Goal: Feedback & Contribution: Submit feedback/report problem

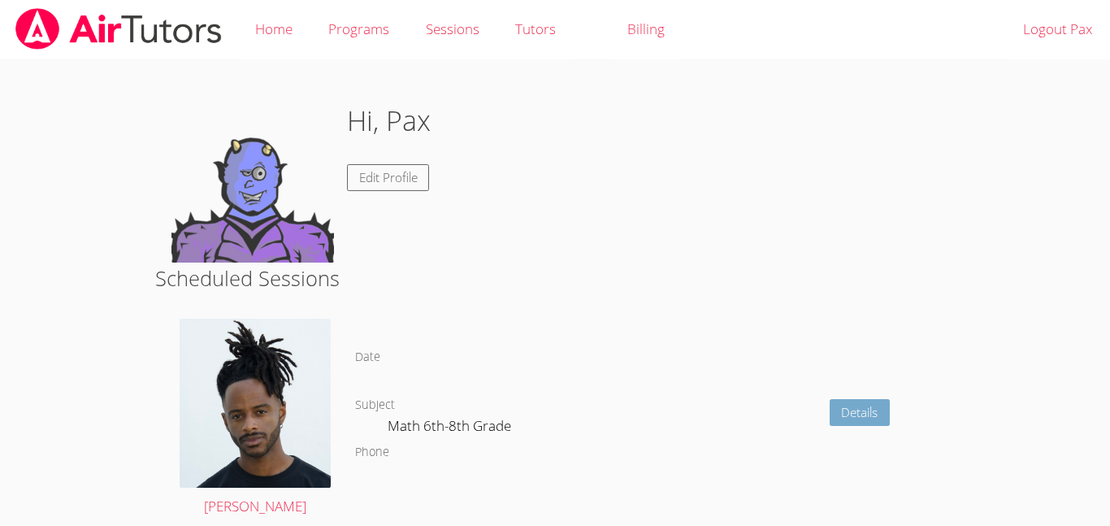
click at [868, 419] on link "Details" at bounding box center [860, 412] width 61 height 27
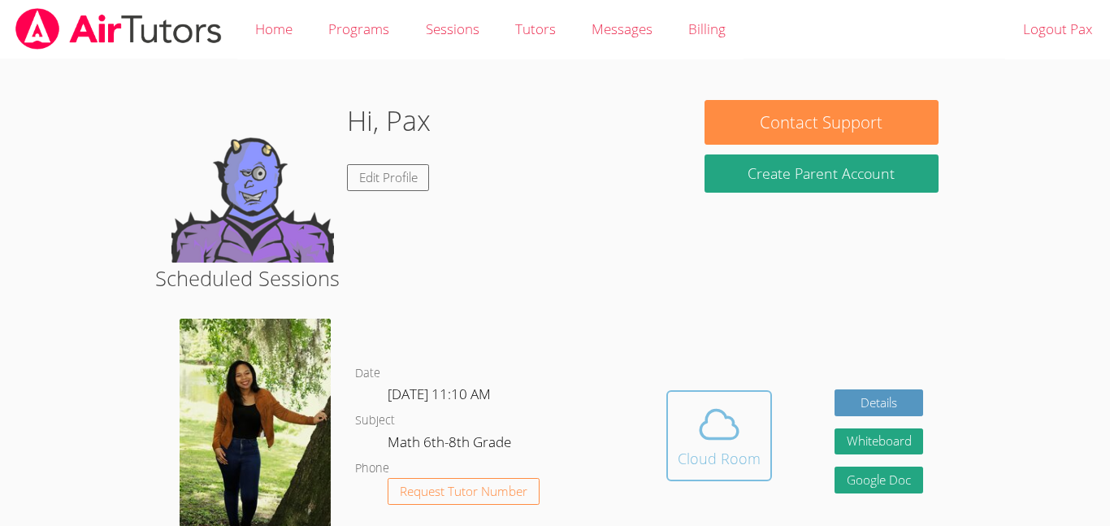
click at [722, 455] on div "Cloud Room" at bounding box center [719, 458] width 83 height 23
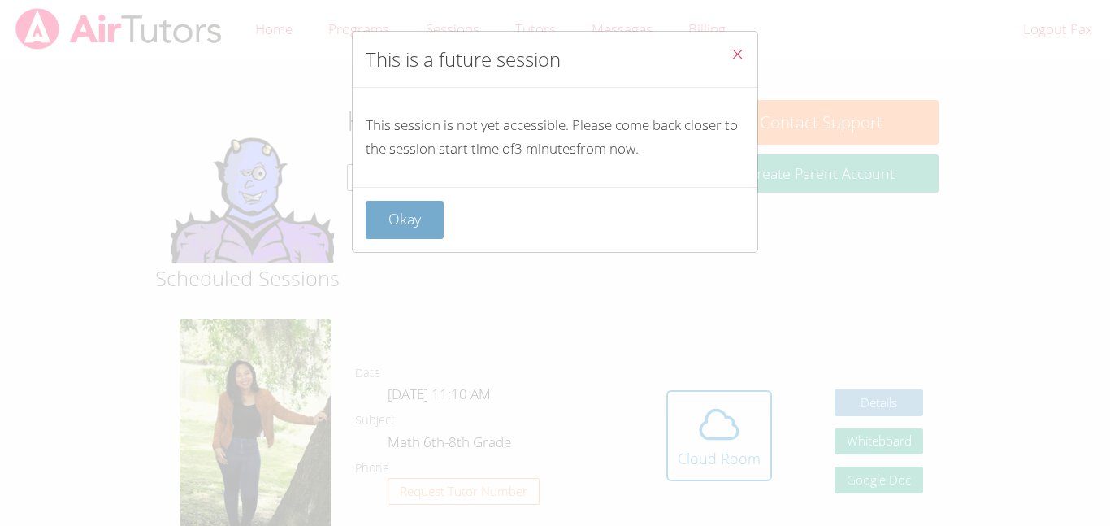
click at [406, 234] on button "Okay" at bounding box center [405, 220] width 78 height 38
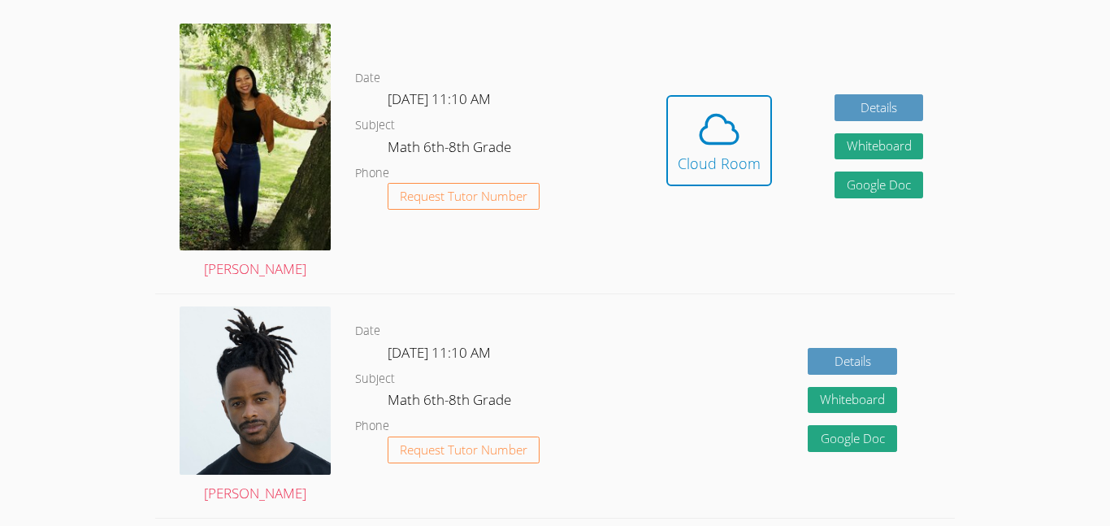
scroll to position [321, 0]
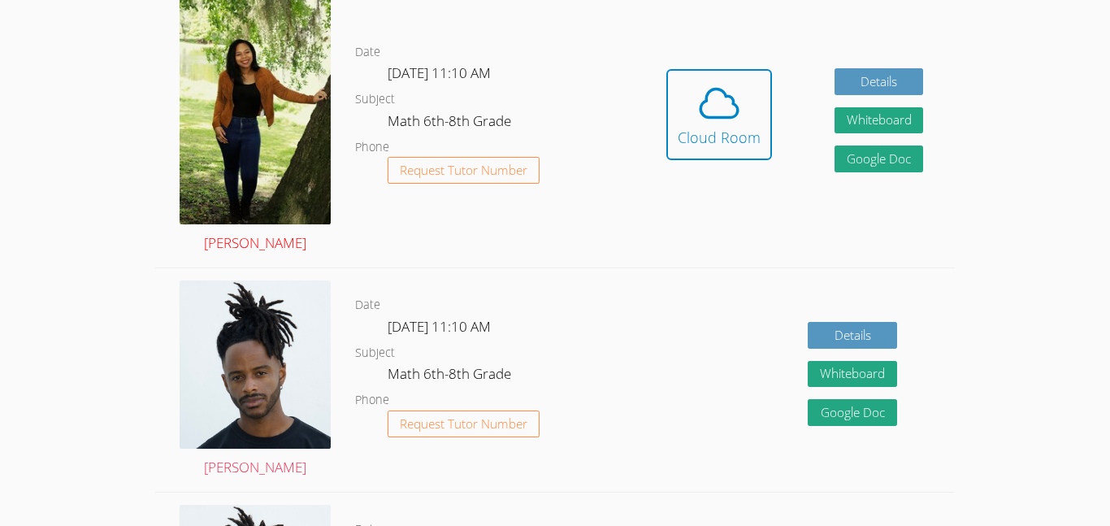
click at [234, 247] on link "Amanda Paul" at bounding box center [255, 127] width 151 height 258
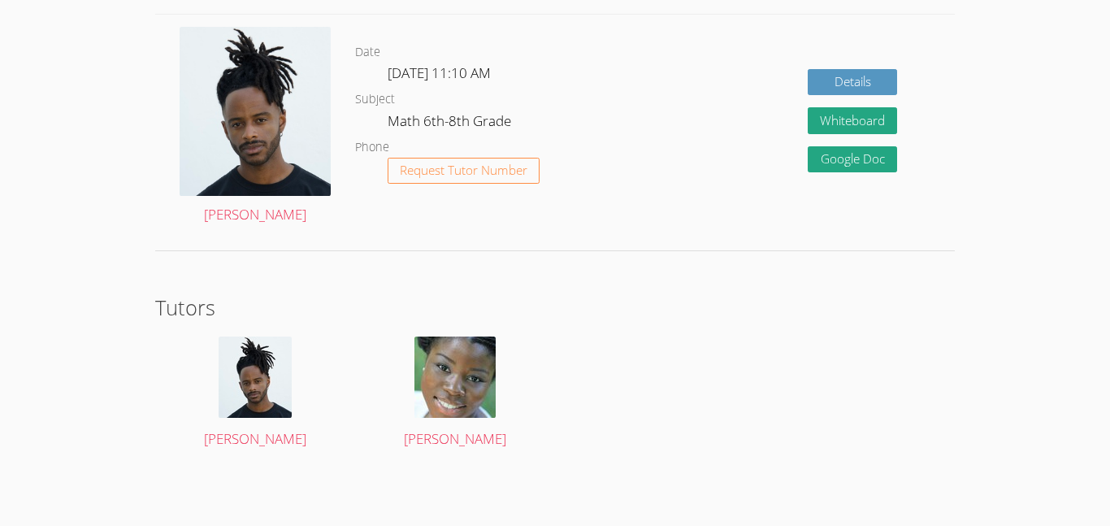
click at [214, 232] on div "Kris-Anthony Smith" at bounding box center [255, 127] width 200 height 224
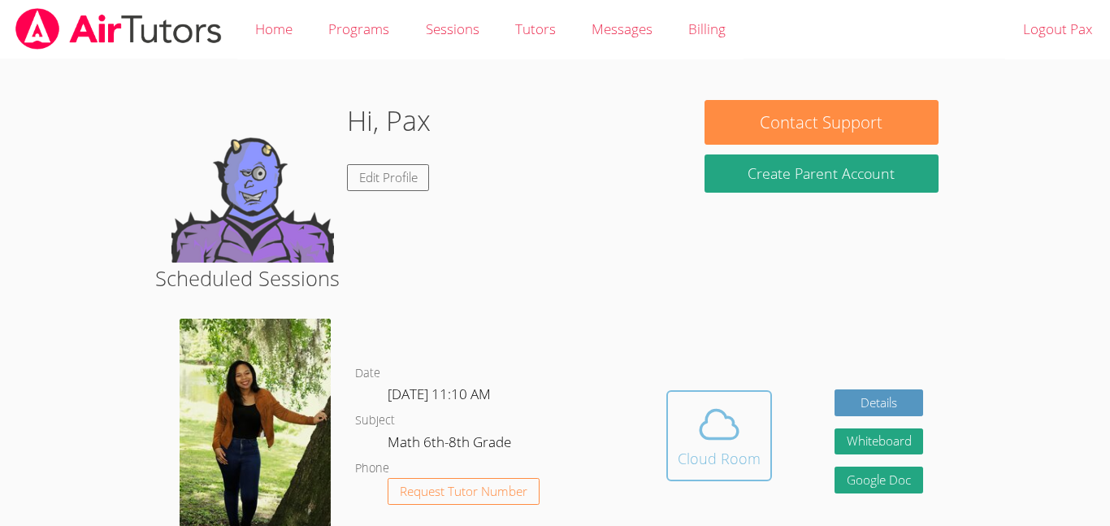
click at [762, 465] on button "Cloud Room" at bounding box center [720, 435] width 106 height 91
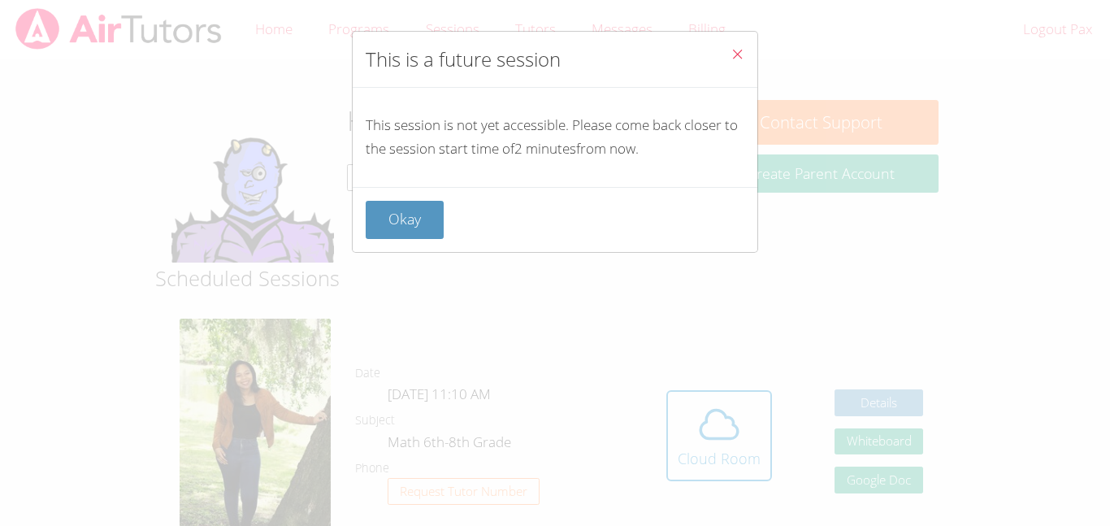
click at [394, 248] on div "Okay" at bounding box center [555, 219] width 405 height 65
click at [401, 236] on button "Okay" at bounding box center [405, 220] width 78 height 38
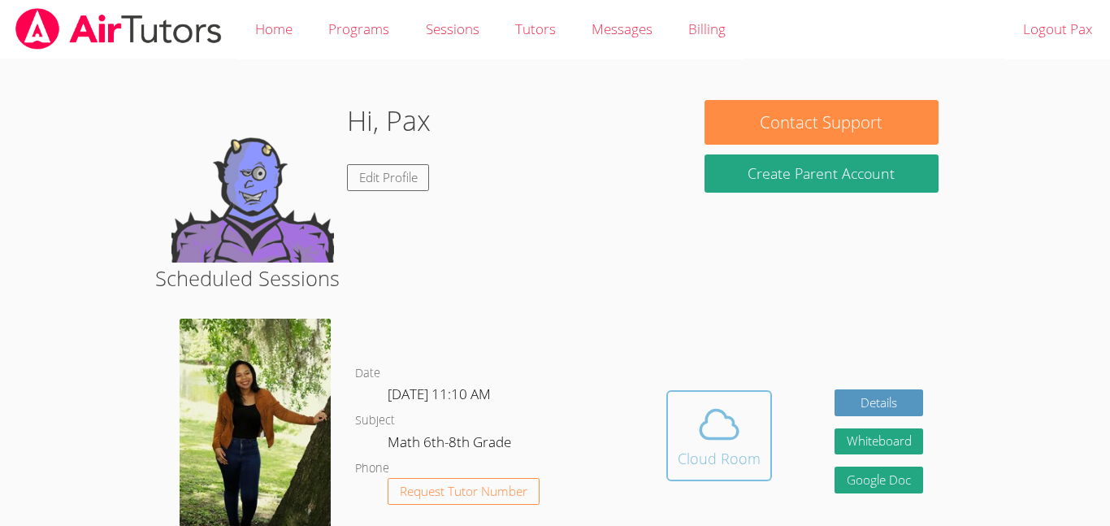
click at [750, 450] on div "Cloud Room" at bounding box center [719, 458] width 83 height 23
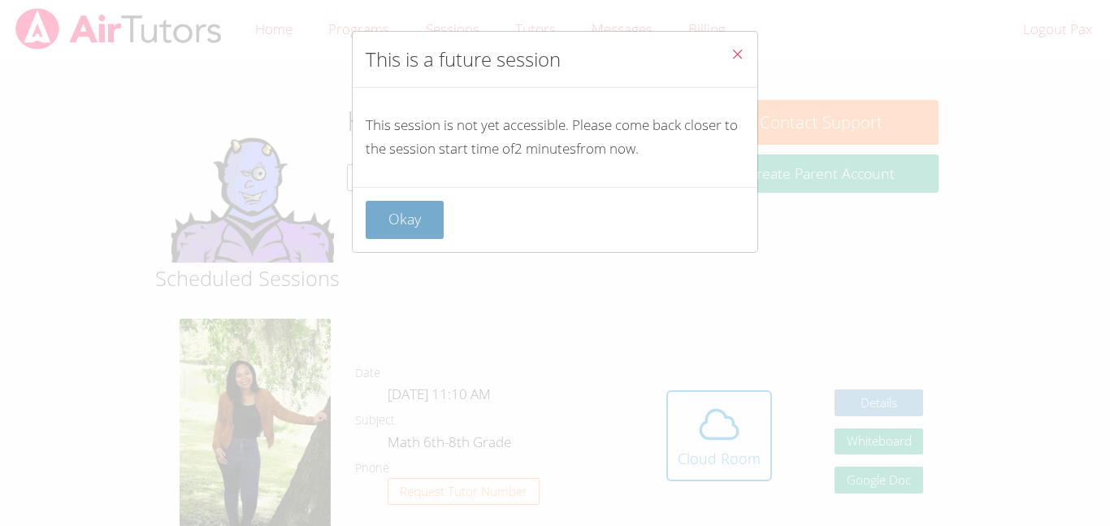
click at [411, 223] on button "Okay" at bounding box center [405, 220] width 78 height 38
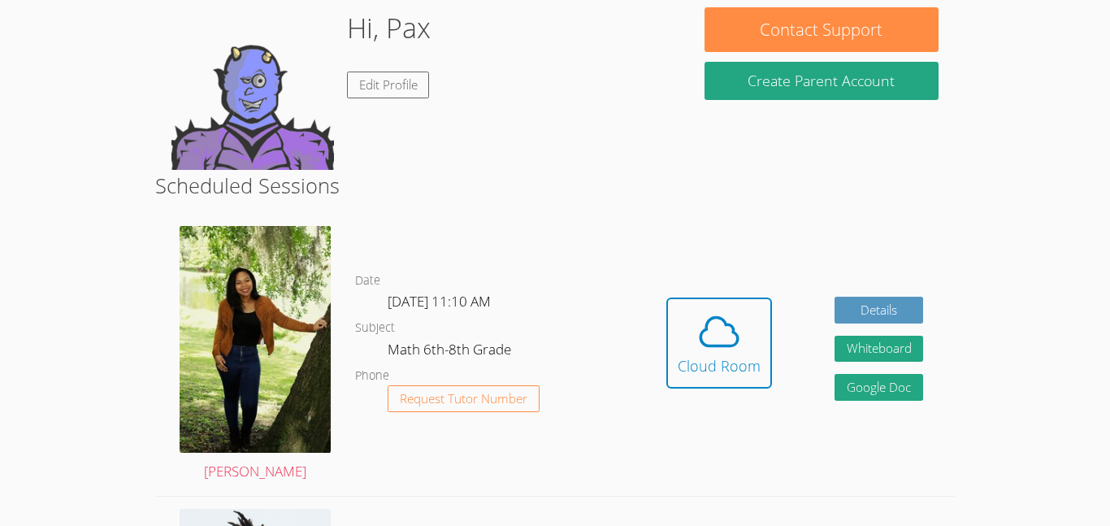
scroll to position [107, 0]
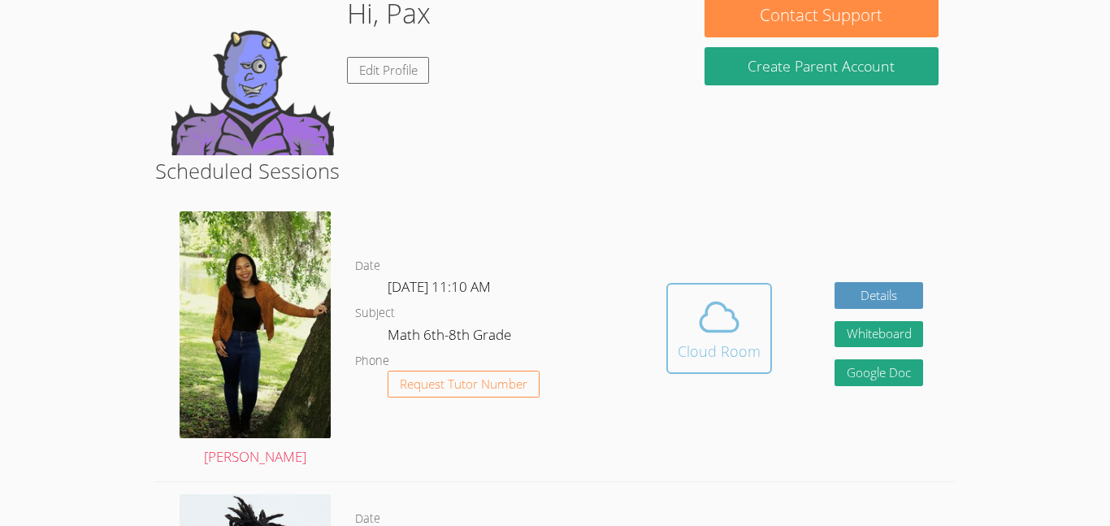
click at [681, 330] on span at bounding box center [719, 317] width 83 height 46
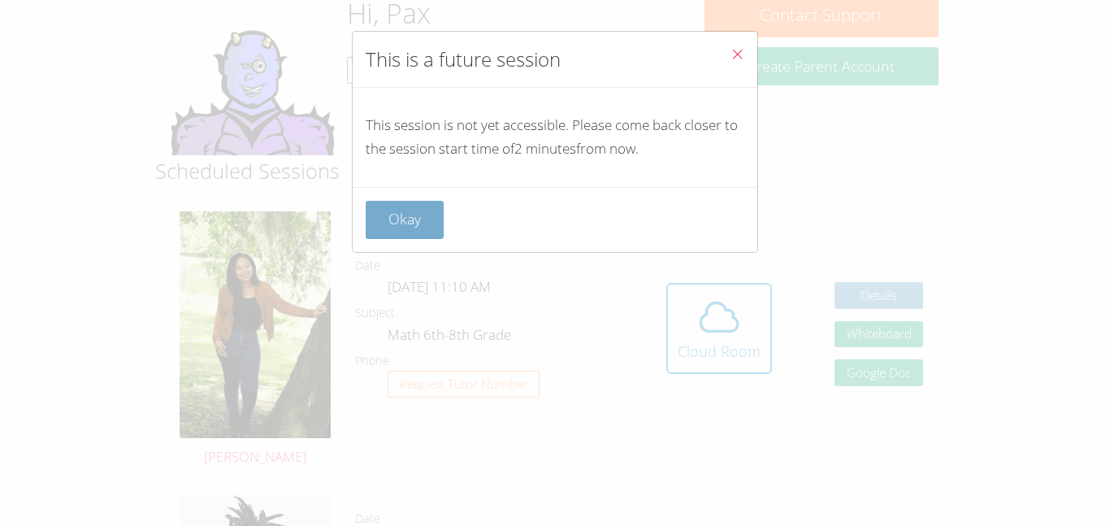
click at [440, 219] on button "Okay" at bounding box center [405, 220] width 78 height 38
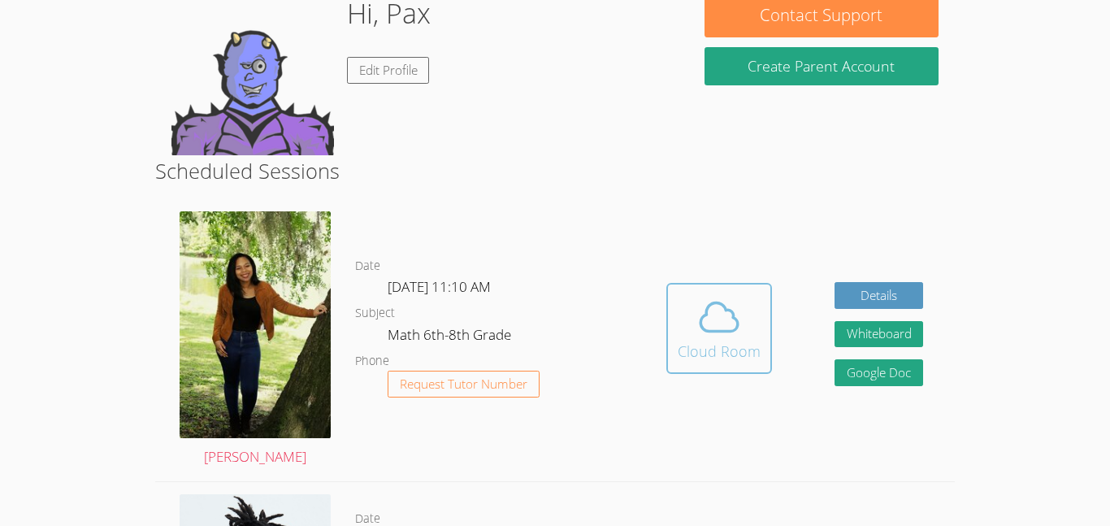
click at [681, 320] on span at bounding box center [719, 317] width 83 height 46
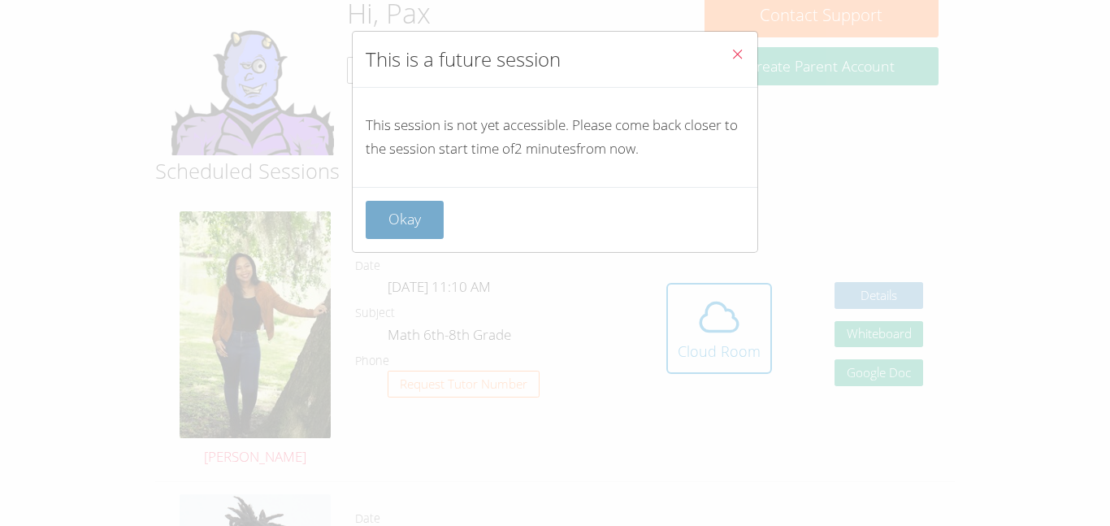
click at [421, 202] on button "Okay" at bounding box center [405, 220] width 78 height 38
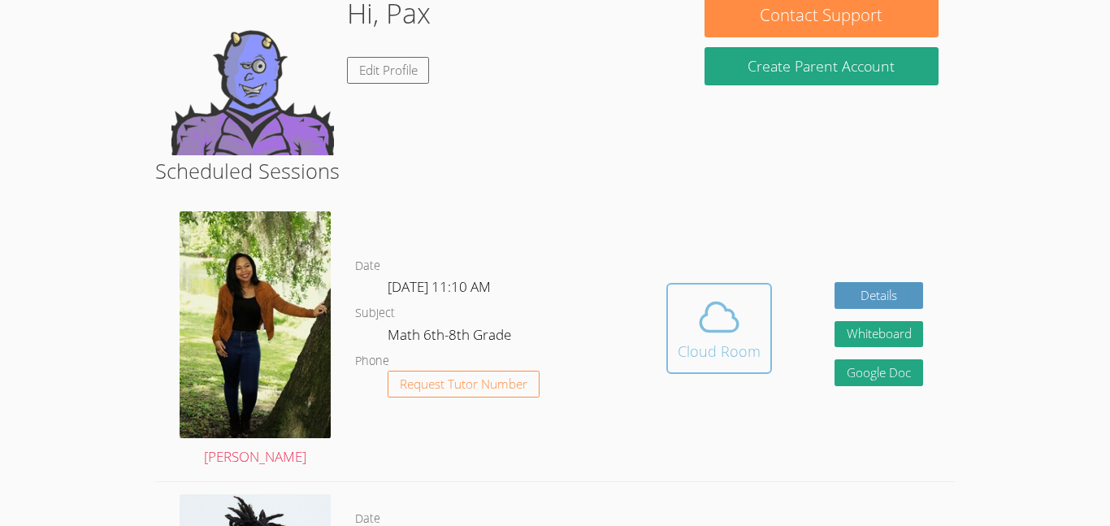
click at [715, 306] on icon at bounding box center [720, 317] width 46 height 46
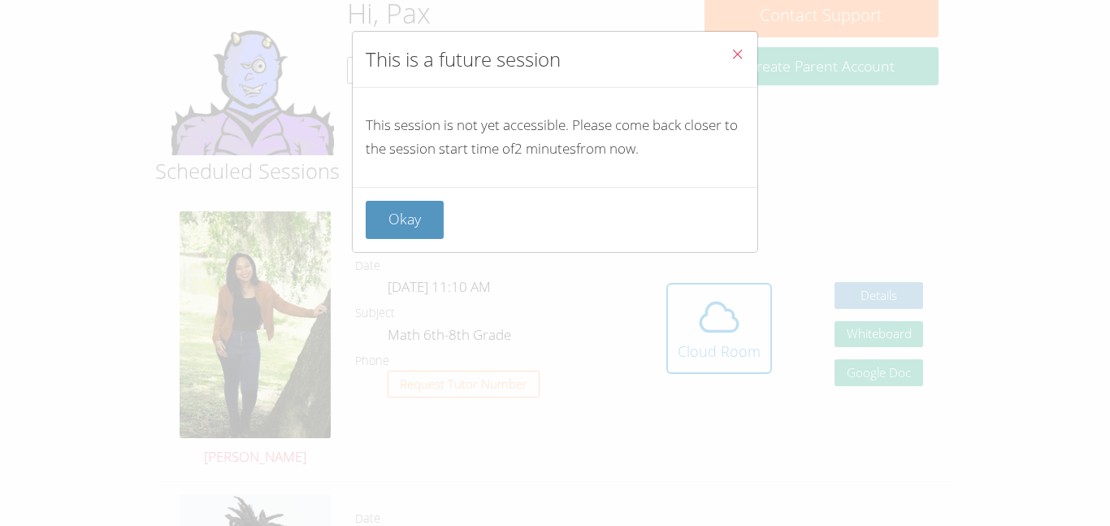
click at [397, 194] on div "Okay" at bounding box center [555, 219] width 405 height 65
click at [399, 211] on button "Okay" at bounding box center [405, 220] width 78 height 38
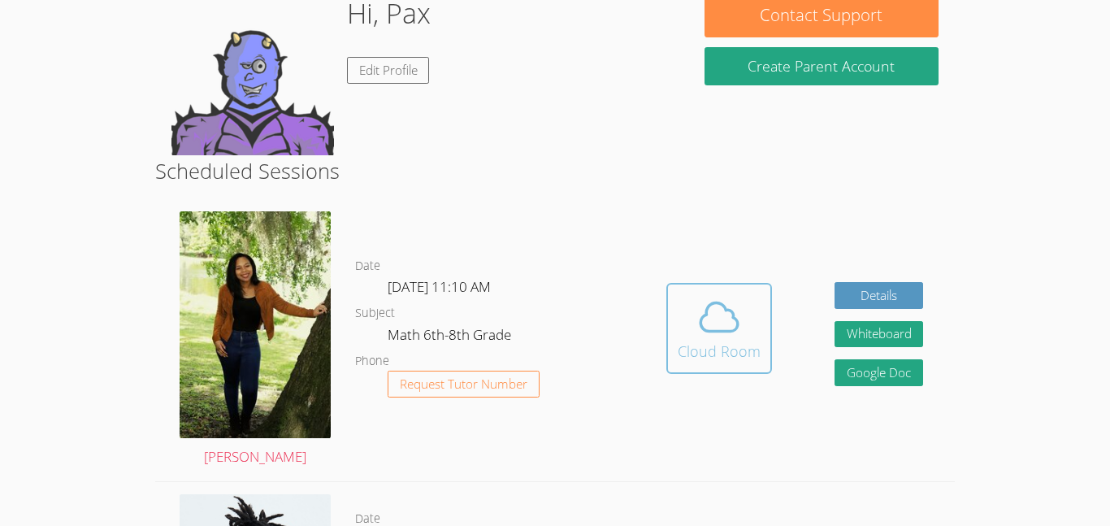
click at [765, 351] on button "Cloud Room" at bounding box center [720, 328] width 106 height 91
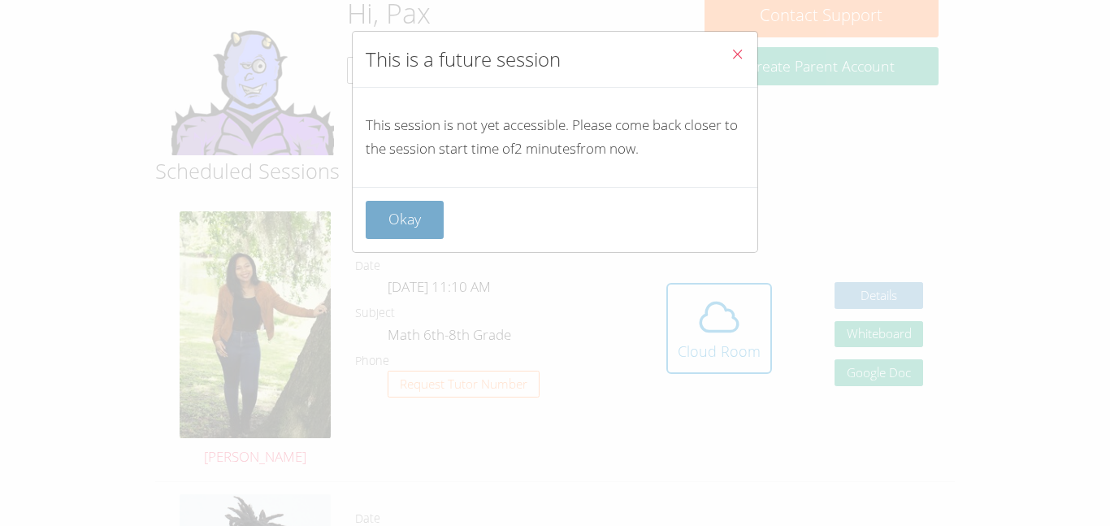
click at [415, 222] on button "Okay" at bounding box center [405, 220] width 78 height 38
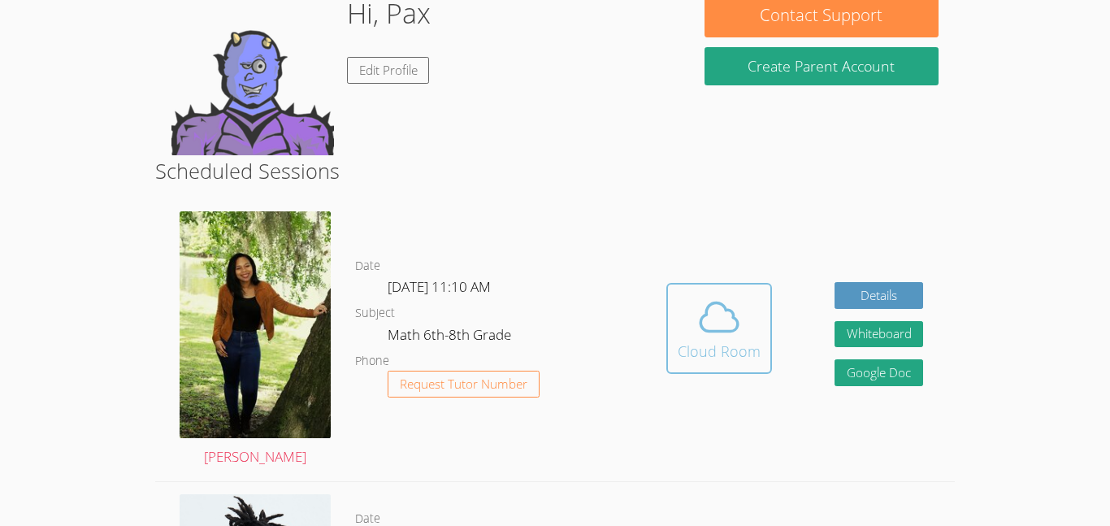
click at [705, 312] on icon at bounding box center [719, 316] width 37 height 28
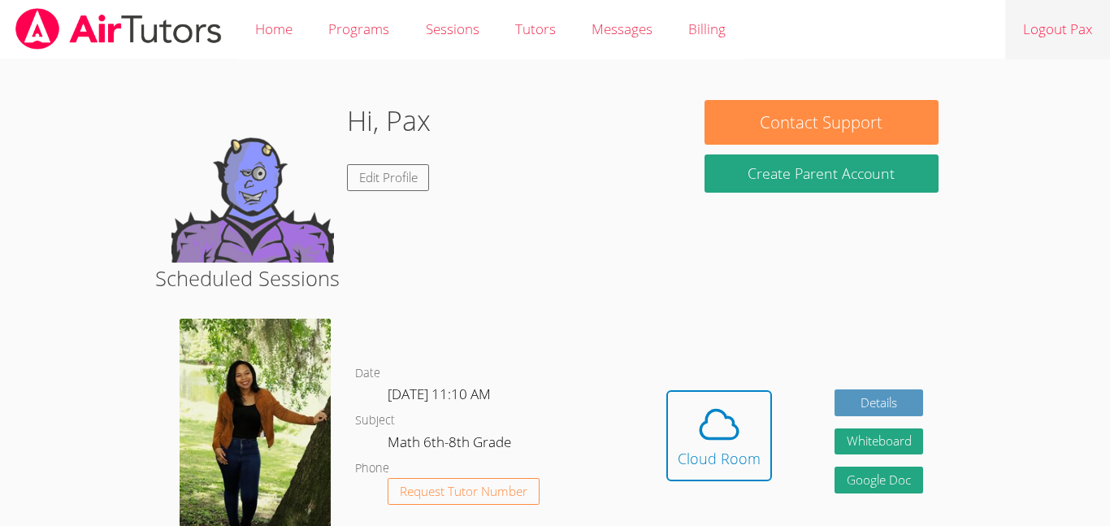
click at [1050, 32] on link "Logout Pax" at bounding box center [1058, 29] width 105 height 59
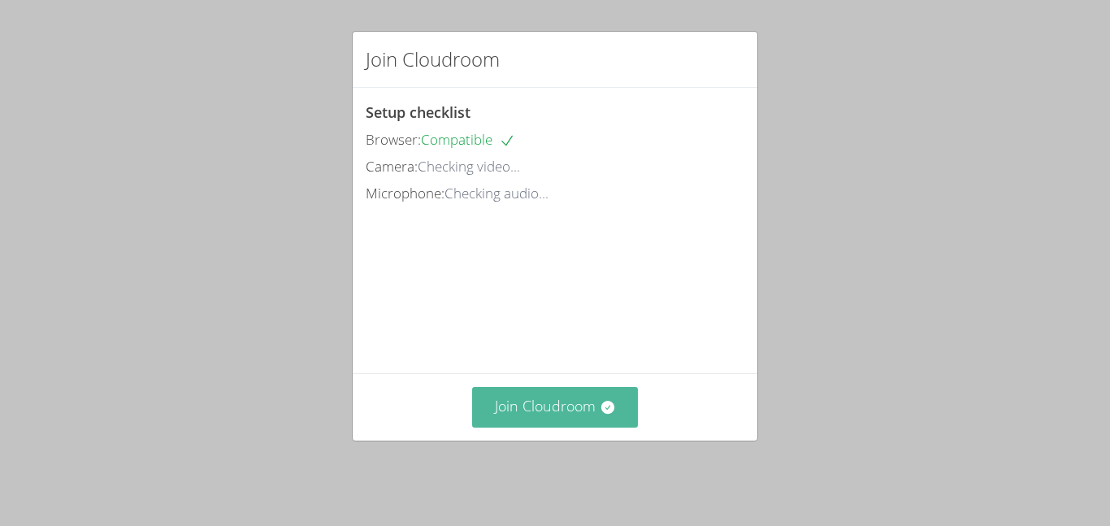
click at [563, 424] on button "Join Cloudroom" at bounding box center [555, 407] width 167 height 40
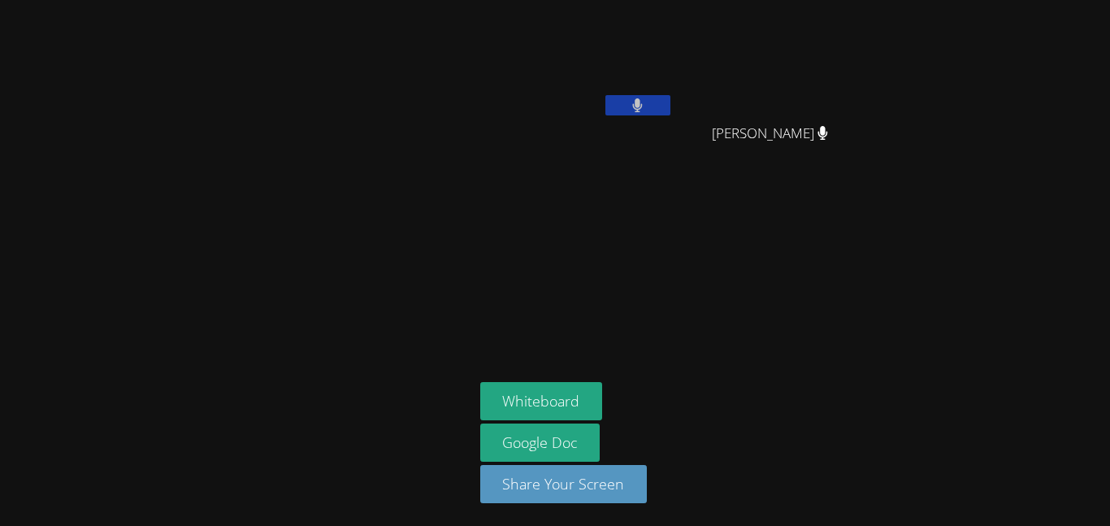
click at [652, 113] on button at bounding box center [638, 105] width 65 height 20
click at [649, 111] on button at bounding box center [638, 105] width 65 height 20
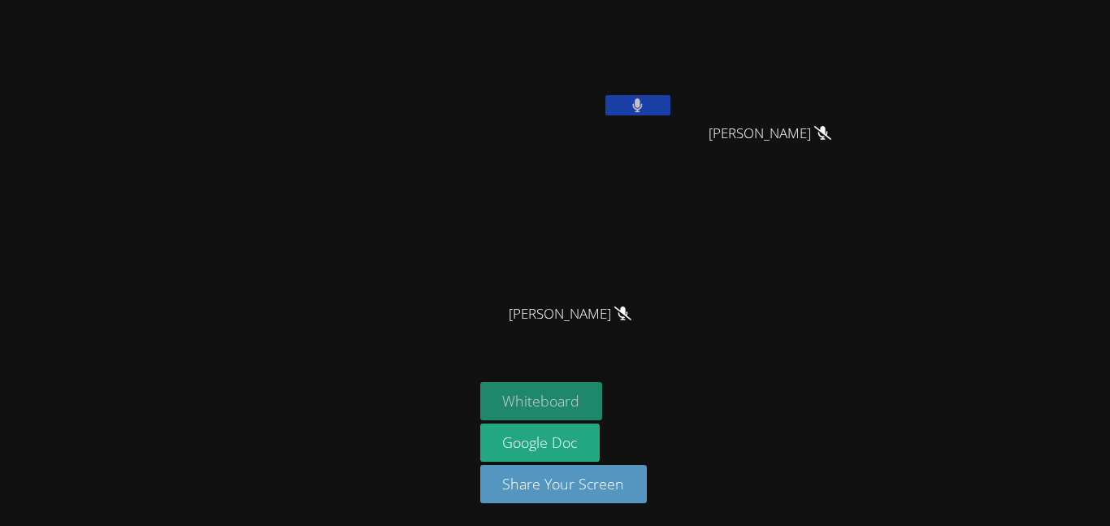
click at [552, 391] on button "Whiteboard" at bounding box center [541, 401] width 123 height 38
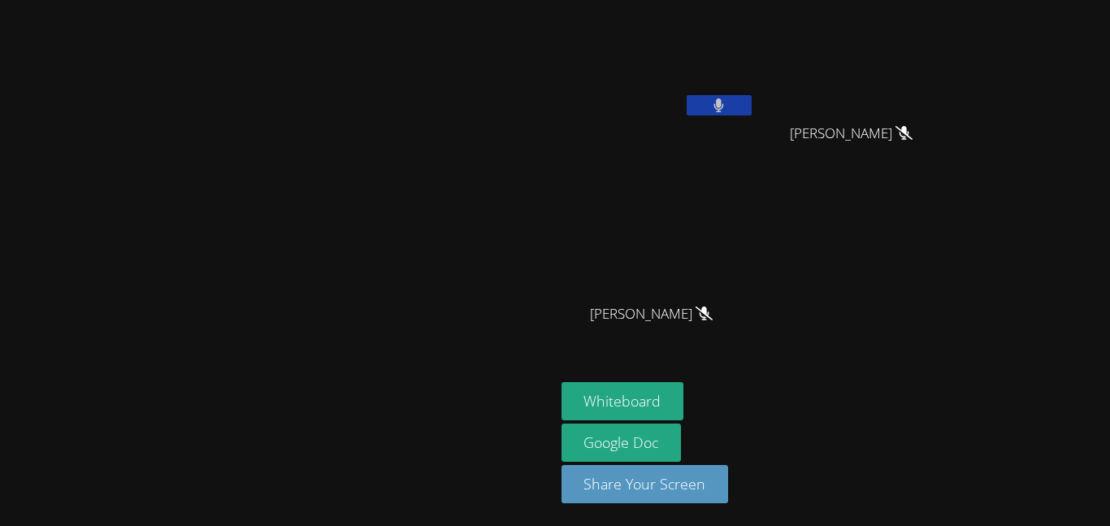
click at [724, 99] on icon at bounding box center [720, 105] width 10 height 14
click at [687, 95] on button at bounding box center [719, 105] width 65 height 20
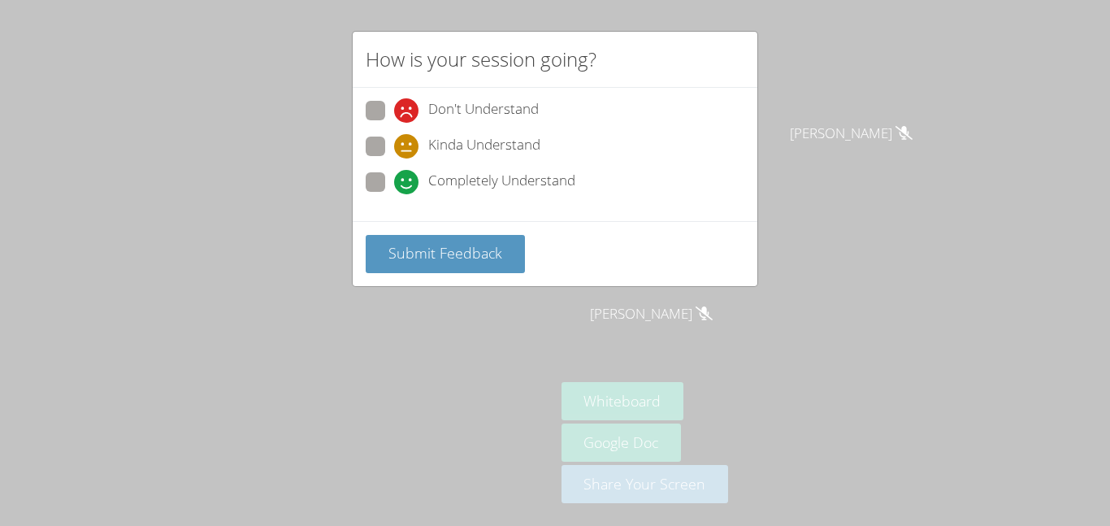
click at [409, 195] on div "Completely Understand" at bounding box center [555, 186] width 379 height 29
click at [392, 185] on label "Completely Understand" at bounding box center [471, 183] width 210 height 22
click at [394, 185] on input "Completely Understand" at bounding box center [401, 179] width 14 height 14
radio input "true"
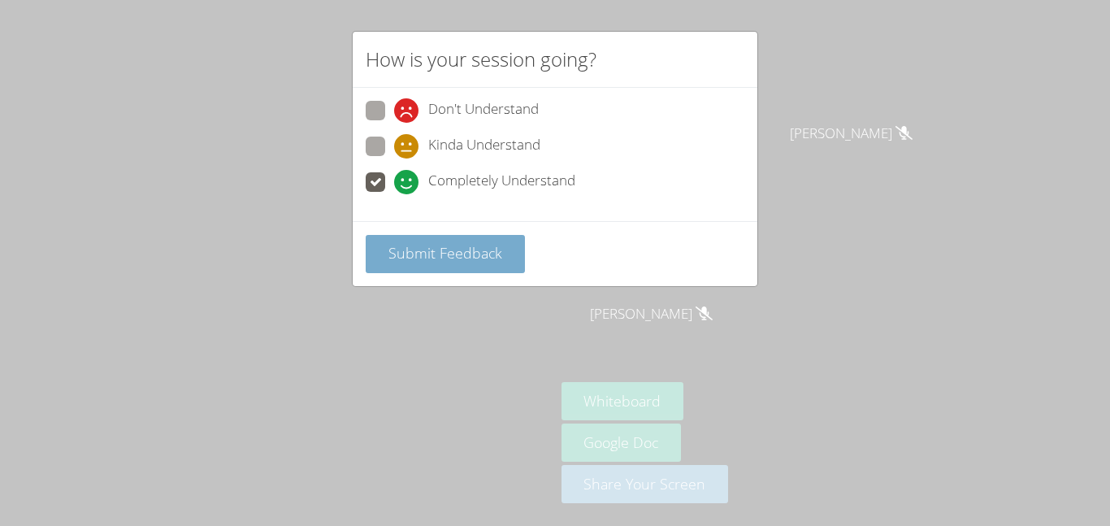
click at [440, 246] on span "Submit Feedback" at bounding box center [446, 253] width 114 height 20
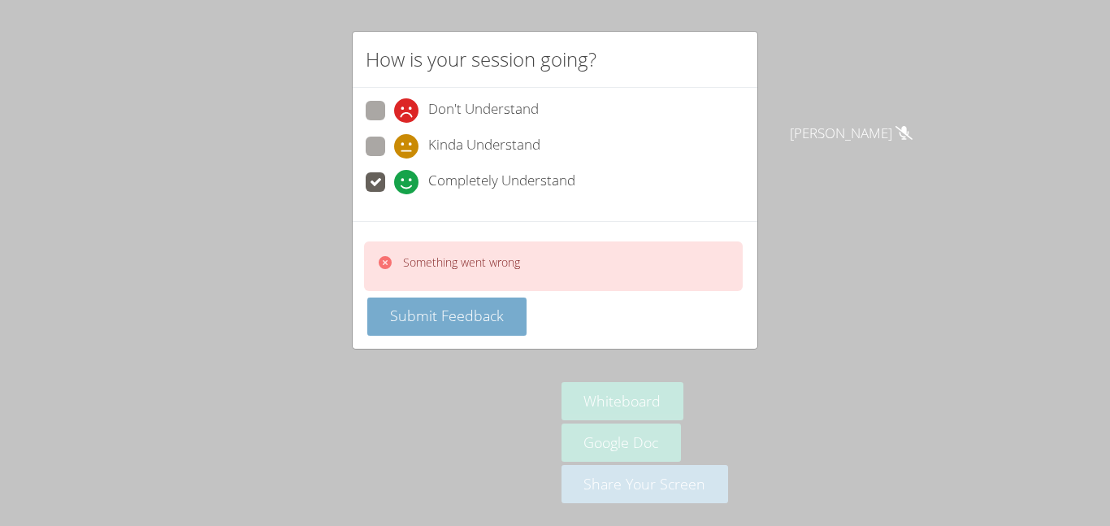
click at [416, 311] on span "Submit Feedback" at bounding box center [447, 316] width 114 height 20
click at [415, 307] on span "Submit Feedback" at bounding box center [447, 316] width 114 height 20
click at [438, 145] on span "Kinda Understand" at bounding box center [484, 146] width 112 height 24
click at [408, 145] on input "Kinda Understand" at bounding box center [401, 144] width 14 height 14
radio input "true"
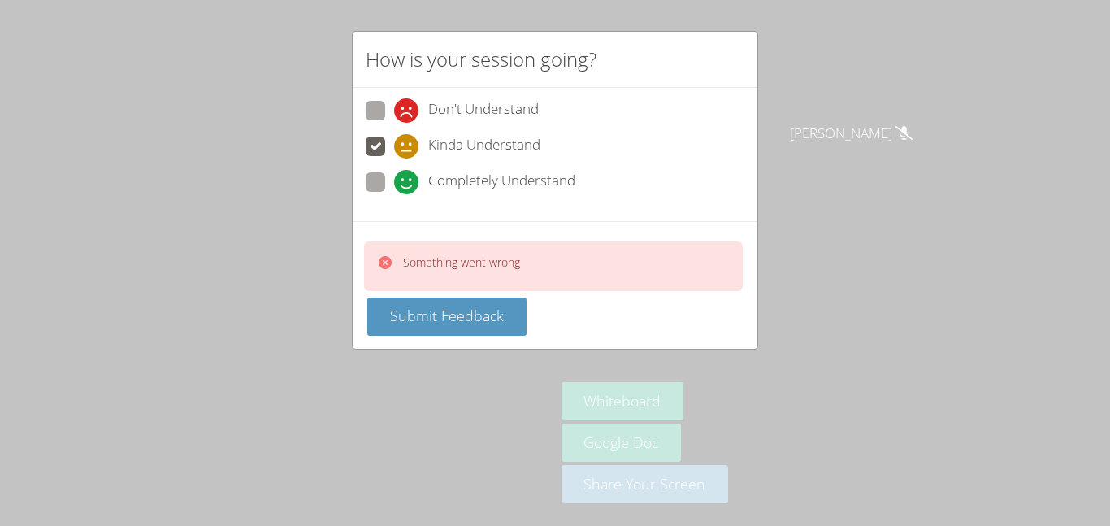
click at [394, 198] on div "Completely Understand" at bounding box center [555, 186] width 379 height 29
click at [395, 195] on div "Completely Understand" at bounding box center [555, 186] width 379 height 29
click at [394, 180] on icon at bounding box center [406, 182] width 24 height 24
click at [394, 180] on input "Completely Understand" at bounding box center [401, 179] width 14 height 14
radio input "true"
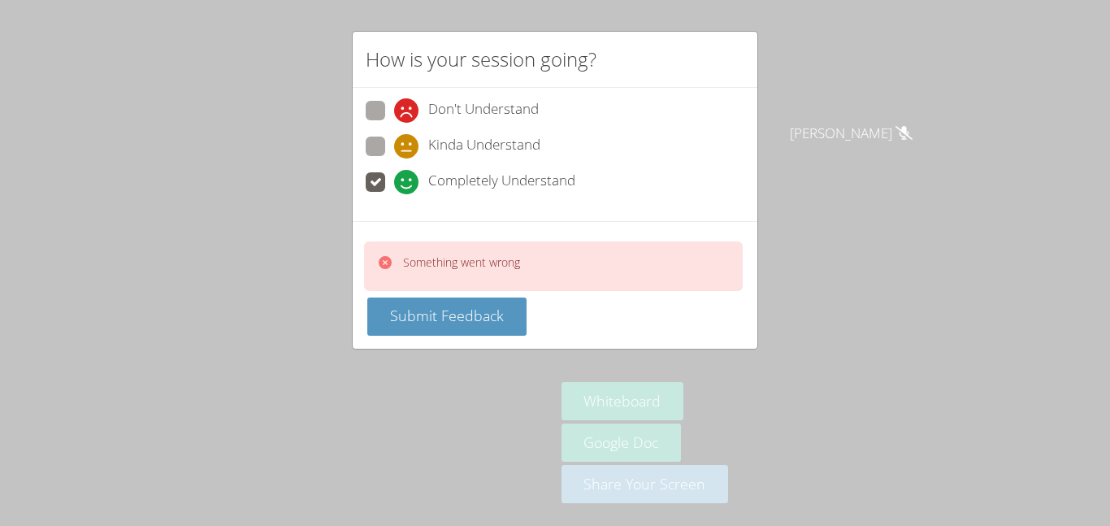
click at [419, 289] on div "Something went wrong" at bounding box center [553, 266] width 379 height 50
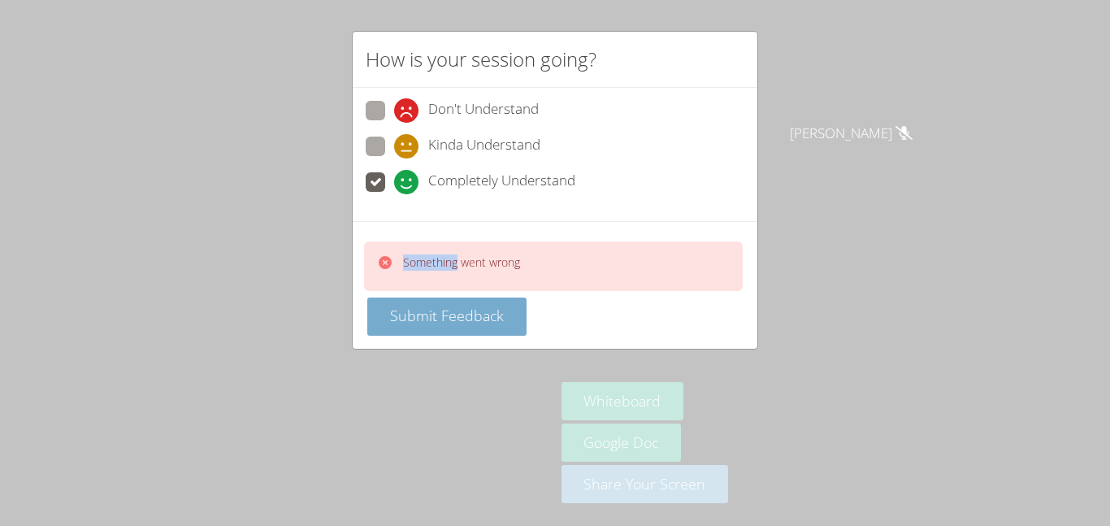
click at [418, 311] on span "Submit Feedback" at bounding box center [447, 316] width 114 height 20
click at [384, 259] on icon at bounding box center [385, 262] width 13 height 13
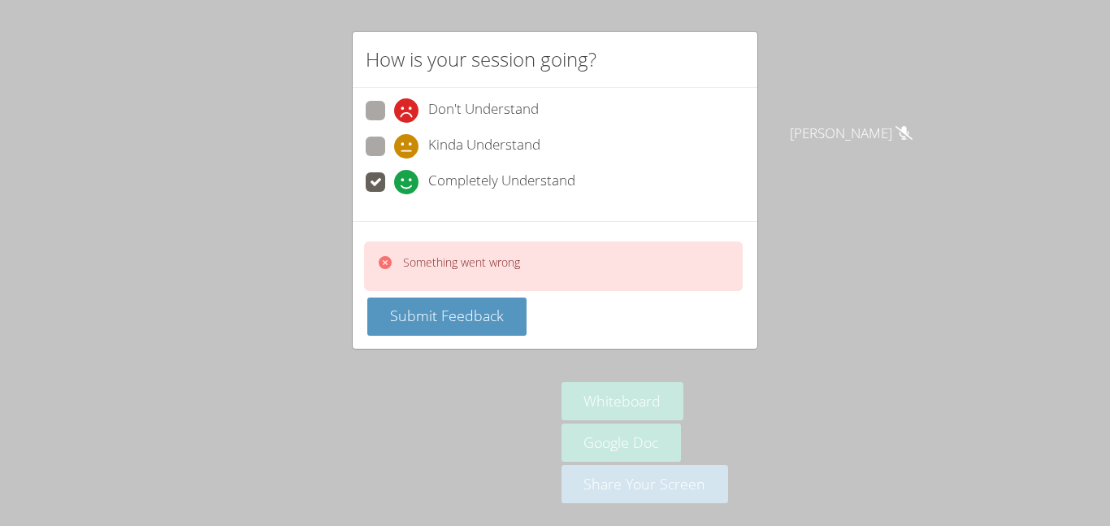
click at [308, 268] on div "How is your session going? Don't Understand Kinda Understand Completely Underst…" at bounding box center [555, 263] width 1110 height 526
click at [843, 71] on div "How is your session going? Don't Understand Kinda Understand Completely Underst…" at bounding box center [555, 263] width 1110 height 526
click at [439, 338] on div "Something went wrong Submit Feedback" at bounding box center [555, 285] width 405 height 128
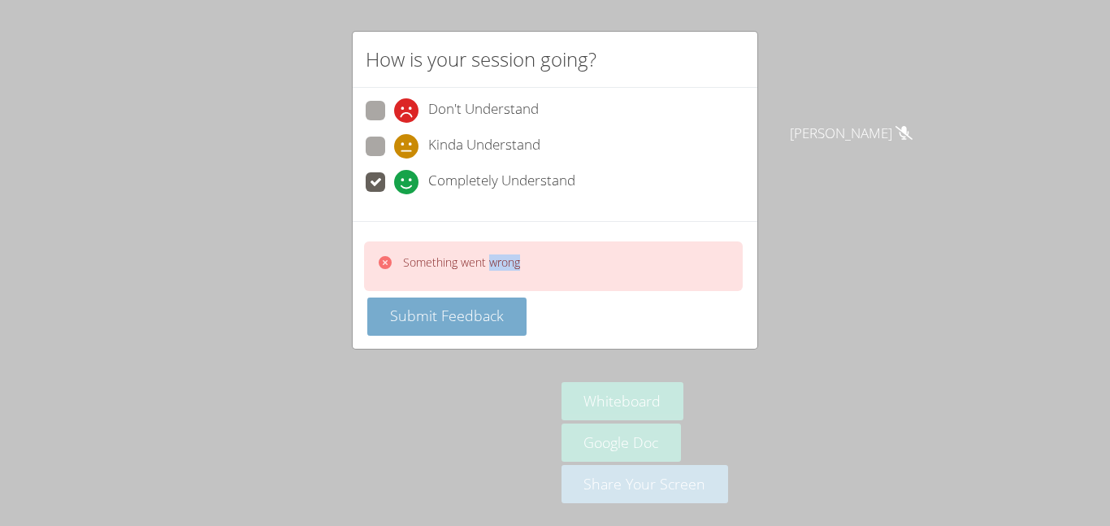
click at [427, 317] on span "Submit Feedback" at bounding box center [447, 316] width 114 height 20
click at [432, 317] on span "Submit Feedback" at bounding box center [447, 316] width 114 height 20
click at [335, 228] on div "How is your session going? Don't Understand Kinda Understand Completely Underst…" at bounding box center [555, 263] width 1110 height 526
click at [390, 306] on span "Submit Feedback" at bounding box center [447, 316] width 114 height 20
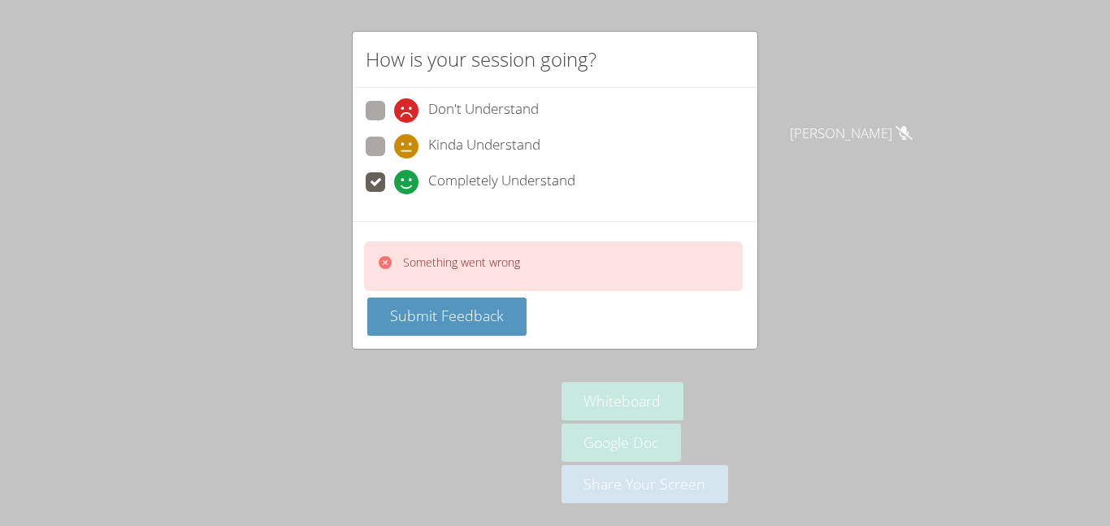
click at [849, 108] on div "How is your session going? Don't Understand Kinda Understand Completely Underst…" at bounding box center [555, 263] width 1110 height 526
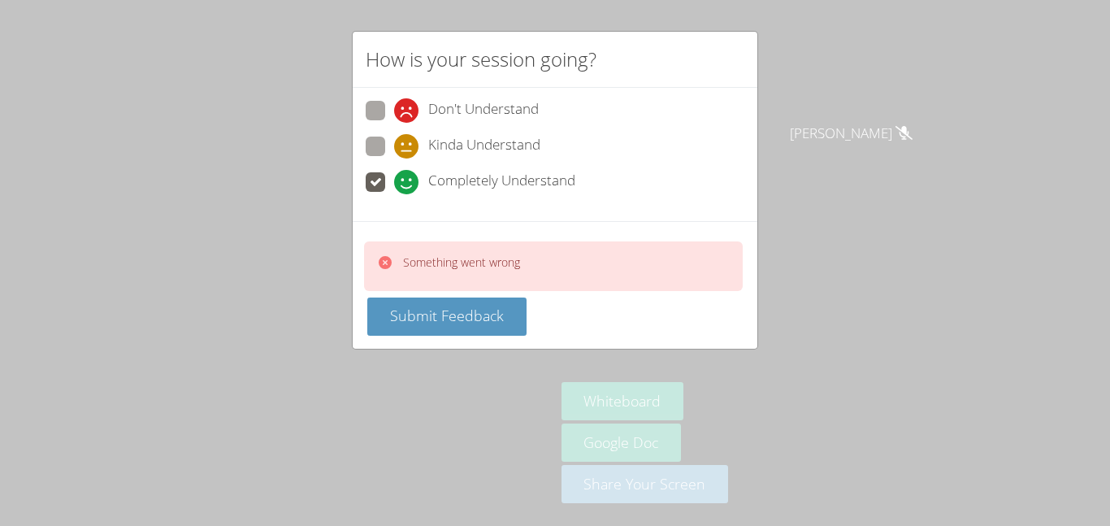
click at [849, 108] on div "How is your session going? Don't Understand Kinda Understand Completely Underst…" at bounding box center [555, 263] width 1110 height 526
click at [447, 151] on span "Kinda Understand" at bounding box center [484, 146] width 112 height 24
click at [408, 150] on input "Kinda Understand" at bounding box center [401, 144] width 14 height 14
radio input "true"
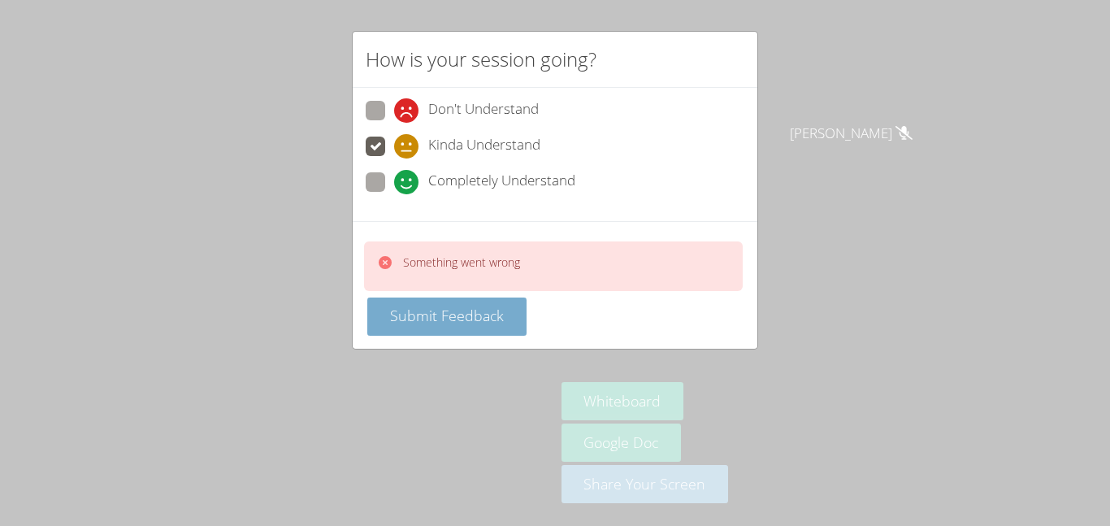
click at [459, 298] on button "Submit Feedback" at bounding box center [446, 317] width 159 height 38
click at [451, 110] on span "Don't Understand" at bounding box center [483, 110] width 111 height 24
click at [408, 110] on input "Don't Understand" at bounding box center [401, 108] width 14 height 14
radio input "true"
click at [458, 298] on button "Submit Feedback" at bounding box center [446, 317] width 159 height 38
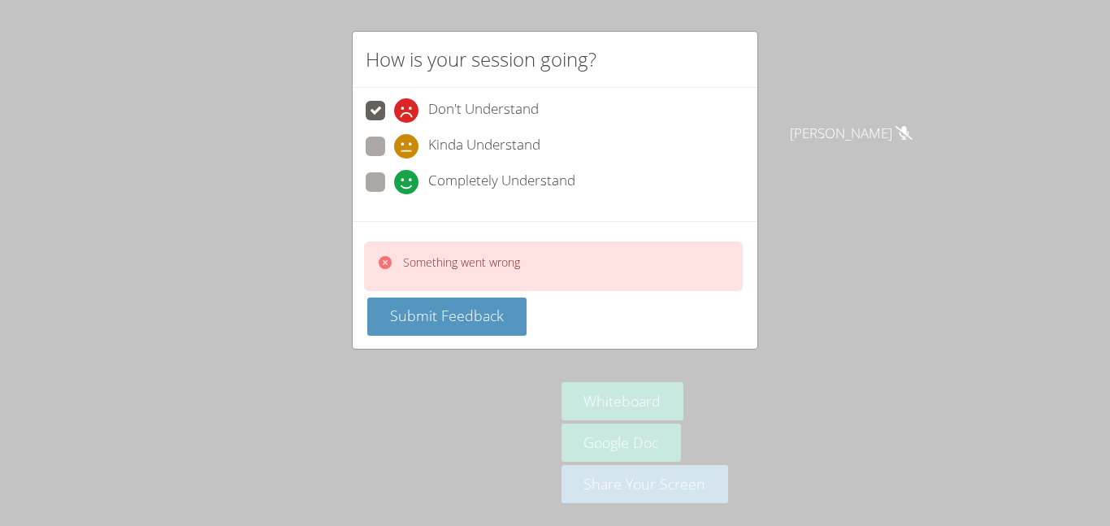
click at [452, 185] on span "Completely Understand" at bounding box center [501, 182] width 147 height 24
click at [408, 185] on input "Completely Understand" at bounding box center [401, 179] width 14 height 14
radio input "true"
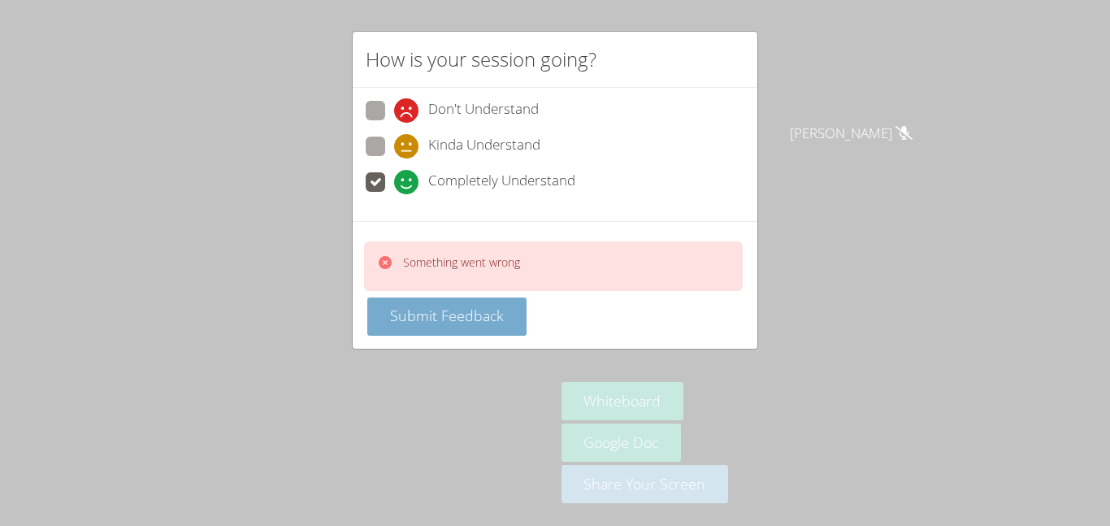
click at [463, 317] on span "Submit Feedback" at bounding box center [447, 316] width 114 height 20
click at [463, 317] on span "Submit Feedback" at bounding box center [447, 317] width 114 height 20
click at [463, 317] on span "Submit Feedback" at bounding box center [447, 316] width 114 height 20
click at [463, 317] on span "Submit Feedback" at bounding box center [447, 317] width 114 height 20
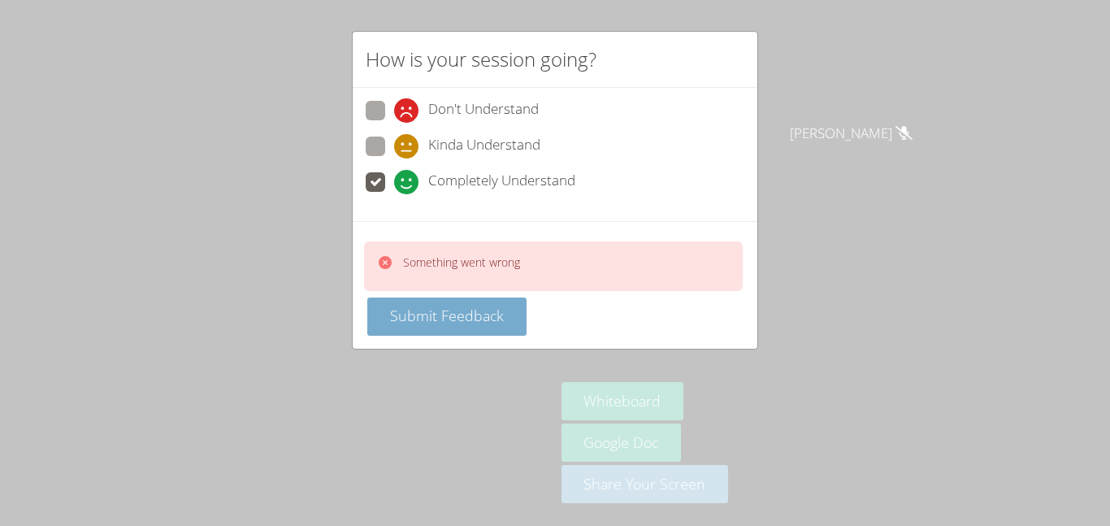
click at [463, 317] on span "Submit Feedback" at bounding box center [447, 316] width 114 height 20
click at [880, 99] on div "How is your session going? Don't Understand Kinda Understand Completely Underst…" at bounding box center [555, 263] width 1110 height 526
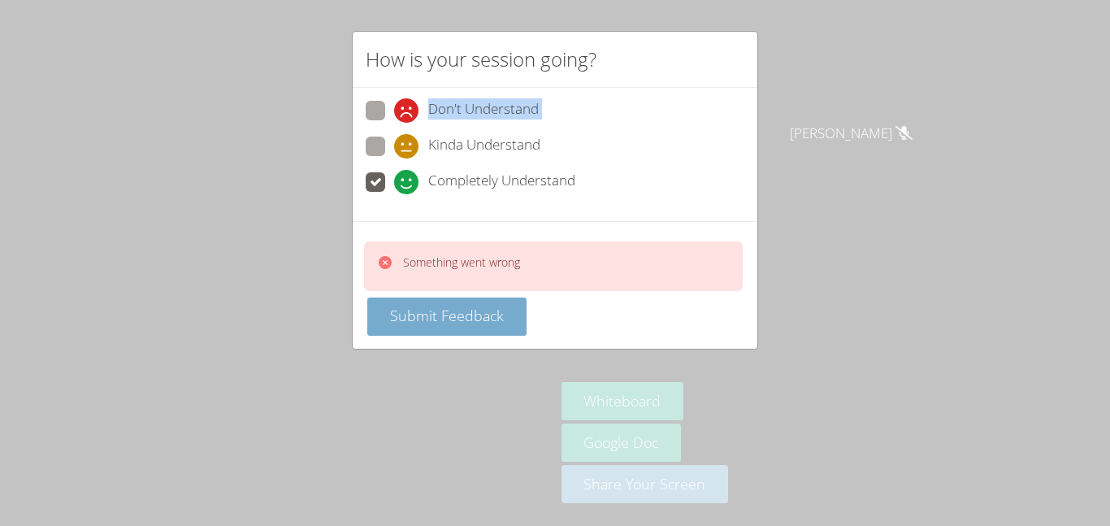
click at [446, 318] on span "Submit Feedback" at bounding box center [447, 316] width 114 height 20
click at [504, 322] on button "Submit Feedback" at bounding box center [446, 317] width 159 height 38
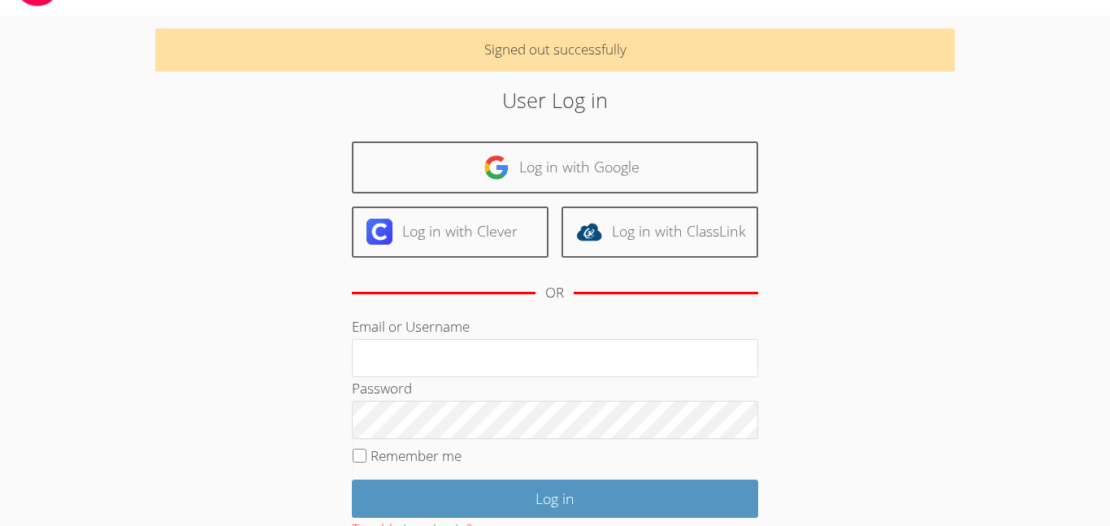
scroll to position [164, 0]
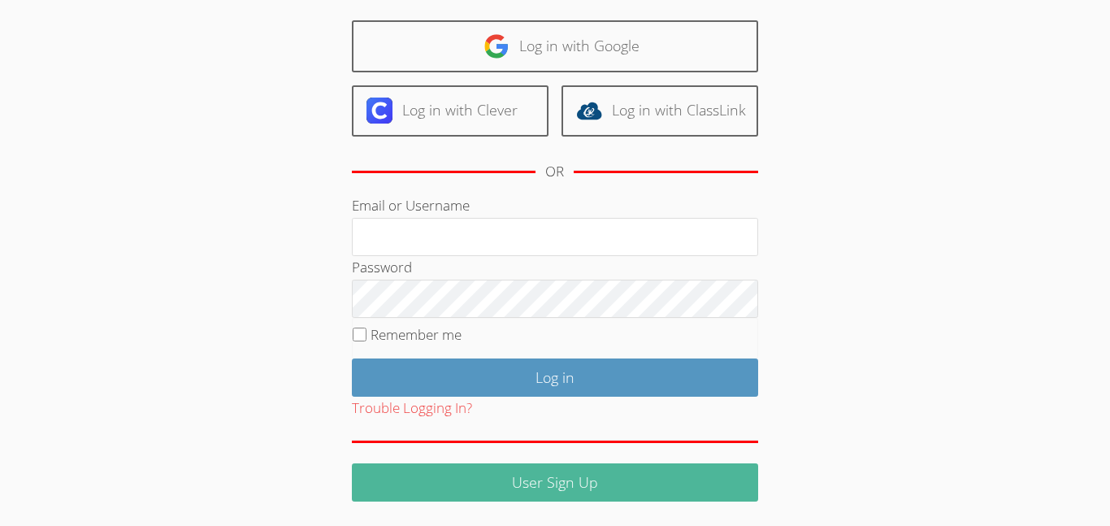
click at [562, 489] on link "User Sign Up" at bounding box center [555, 482] width 406 height 38
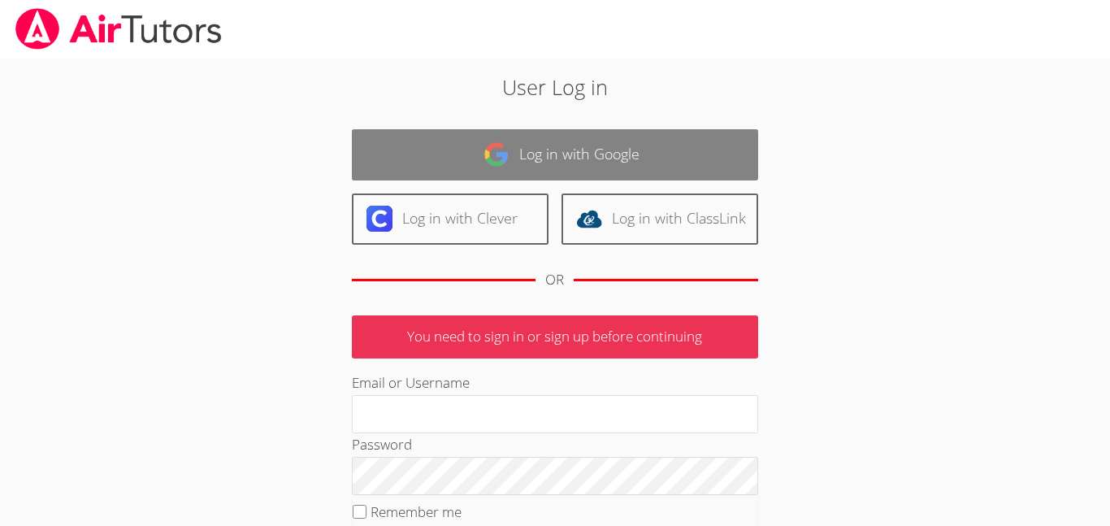
click at [578, 154] on link "Log in with Google" at bounding box center [555, 154] width 406 height 51
